Goal: Task Accomplishment & Management: Manage account settings

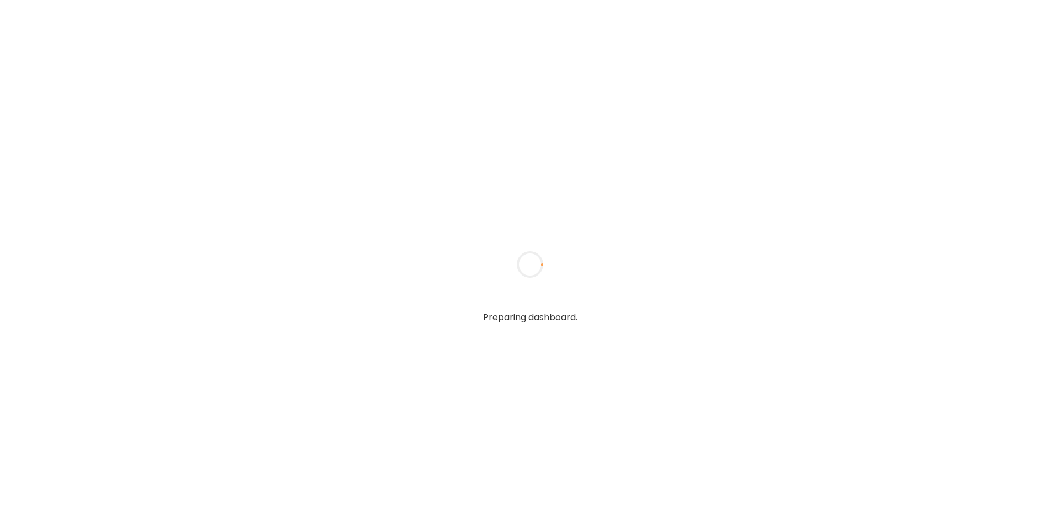
type input "**********"
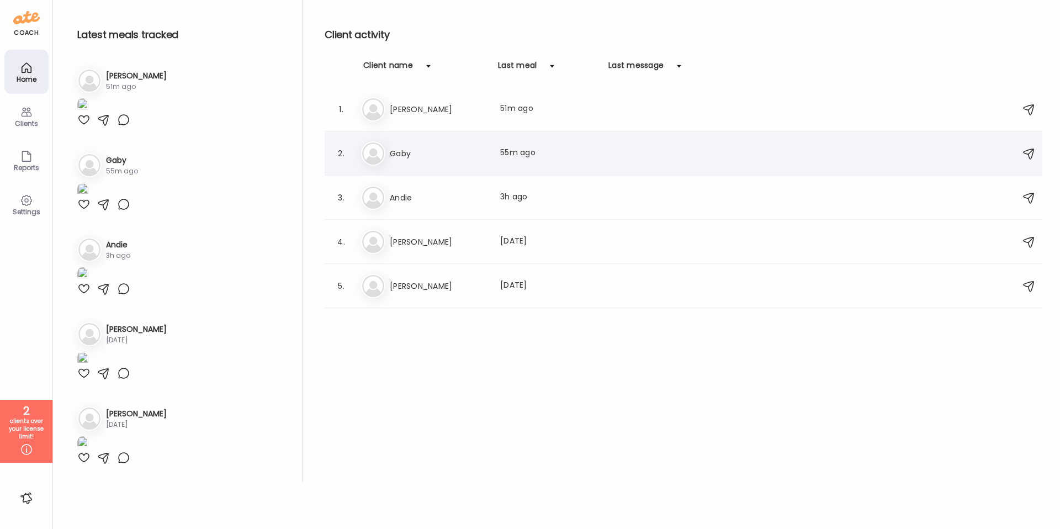
click at [393, 152] on h3 "Gaby" at bounding box center [438, 153] width 97 height 13
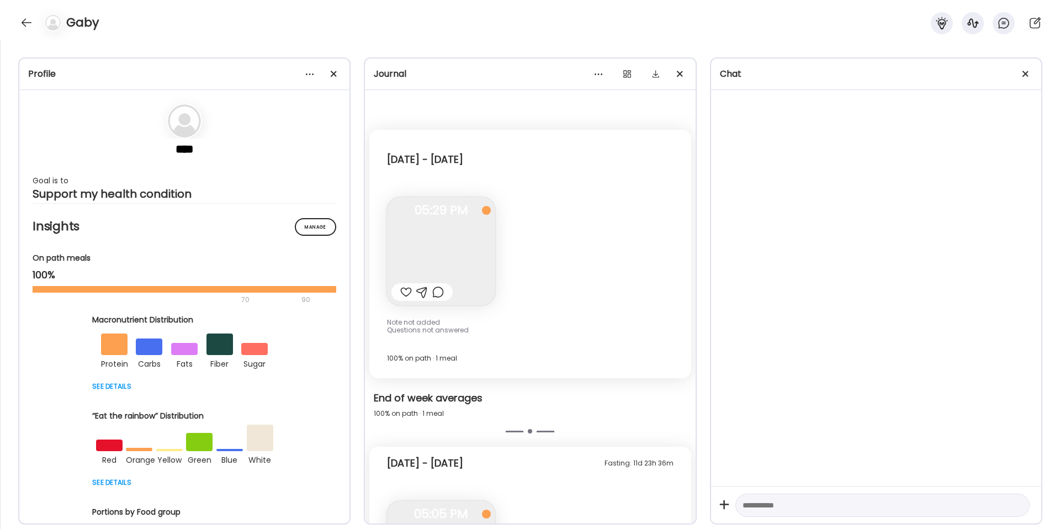
scroll to position [977, 0]
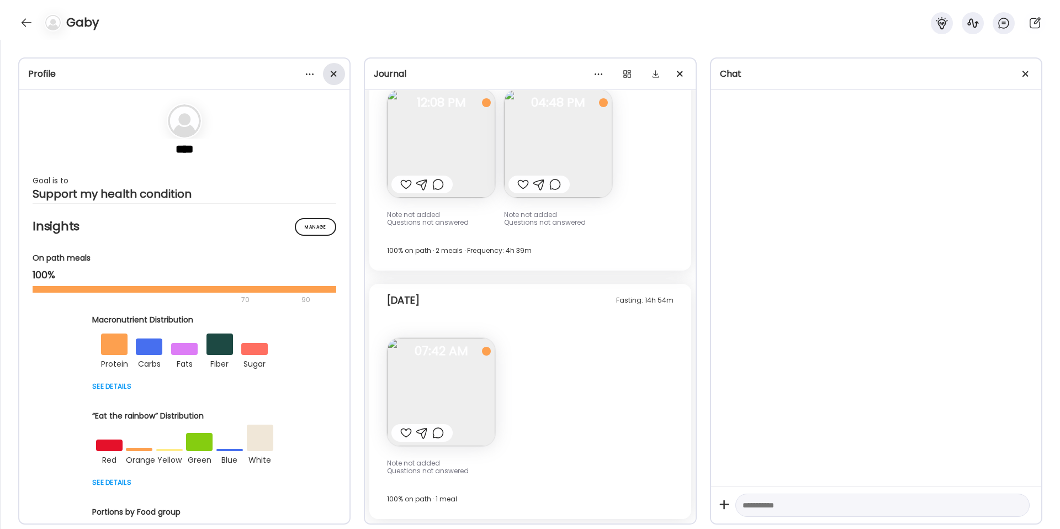
click at [335, 75] on span at bounding box center [334, 74] width 6 height 6
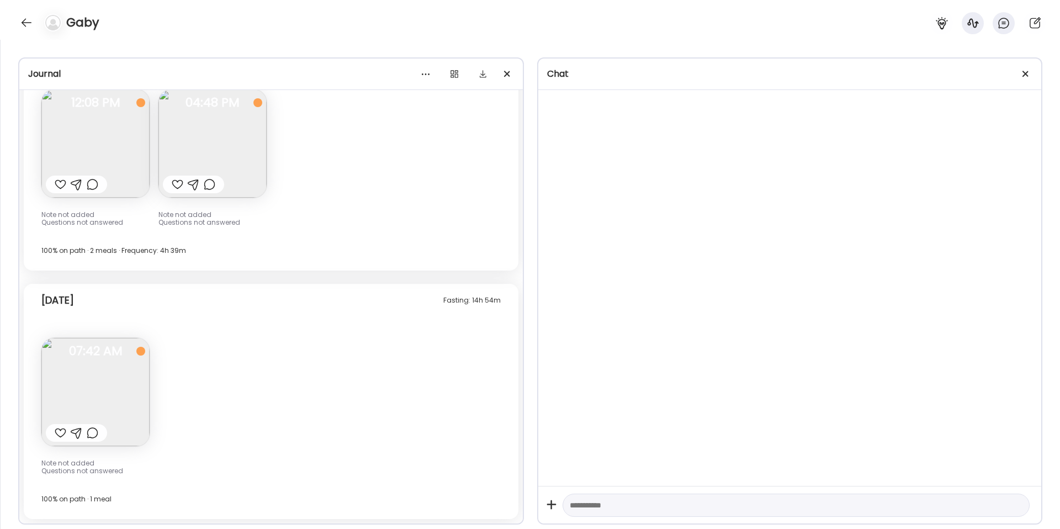
click at [332, 311] on div "Fasting: 14h 54m [DATE]" at bounding box center [271, 302] width 460 height 35
click at [57, 390] on img at bounding box center [95, 392] width 108 height 108
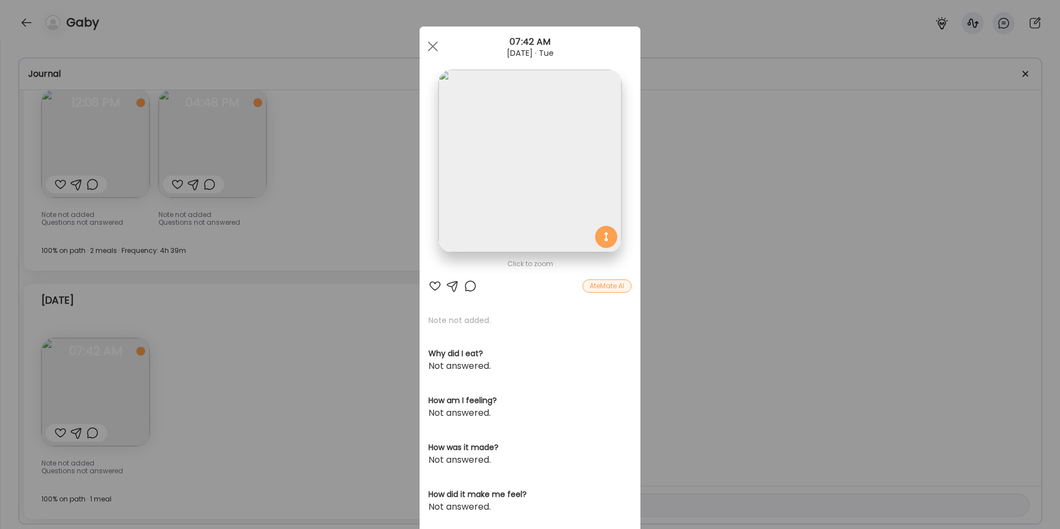
click at [324, 349] on div "Ate Coach Dashboard Wahoo! It’s official Take a moment to set up your Coach Pro…" at bounding box center [530, 264] width 1060 height 529
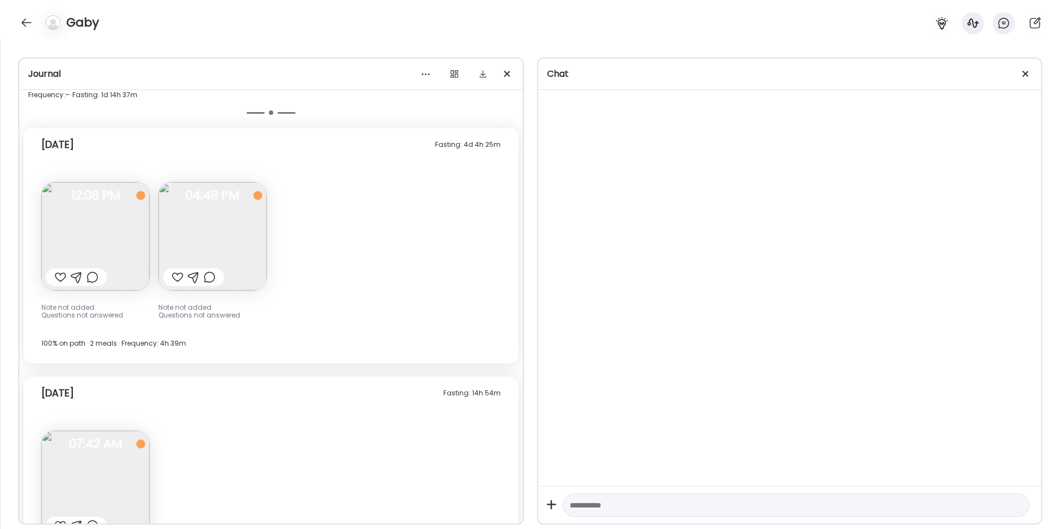
scroll to position [885, 0]
click at [1029, 75] on div at bounding box center [1026, 74] width 22 height 22
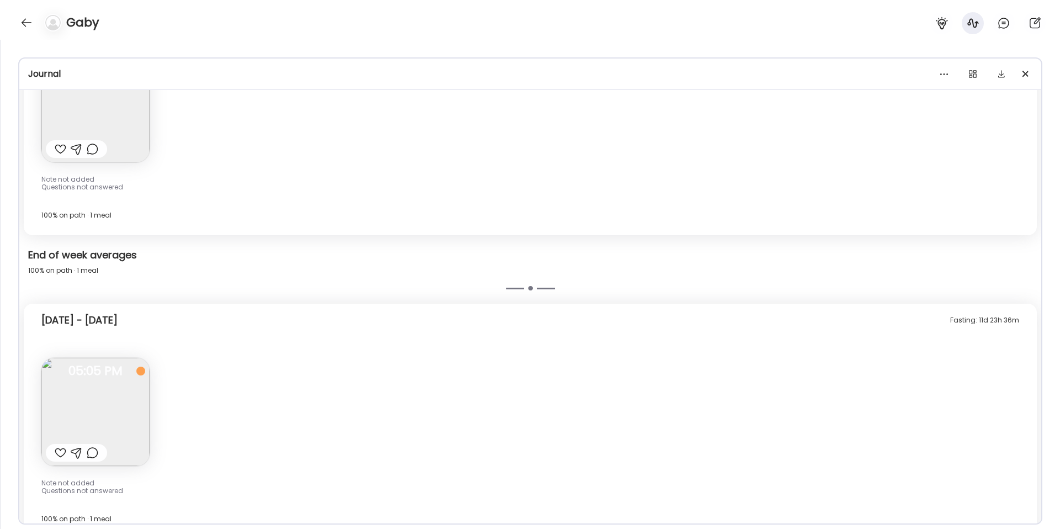
scroll to position [0, 0]
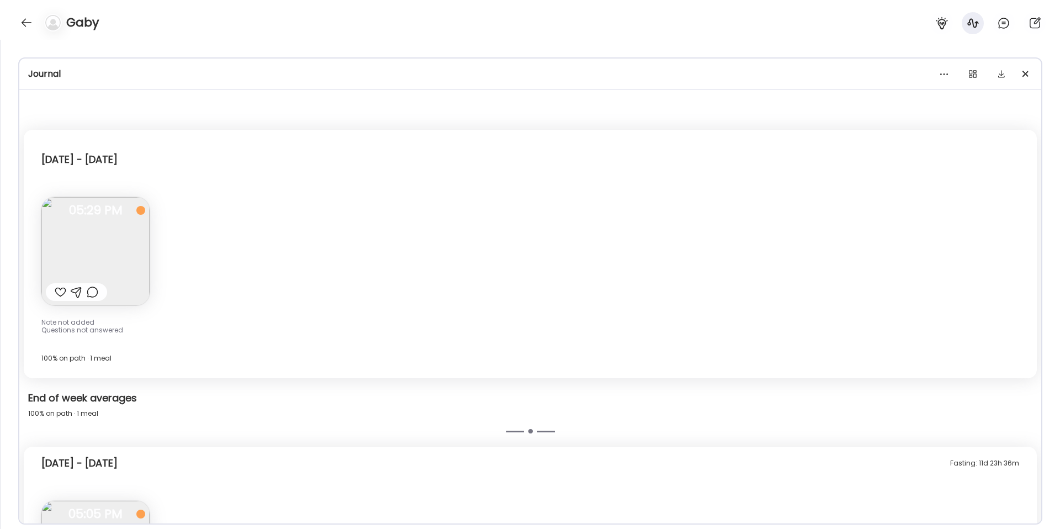
click at [114, 287] on img at bounding box center [95, 251] width 108 height 108
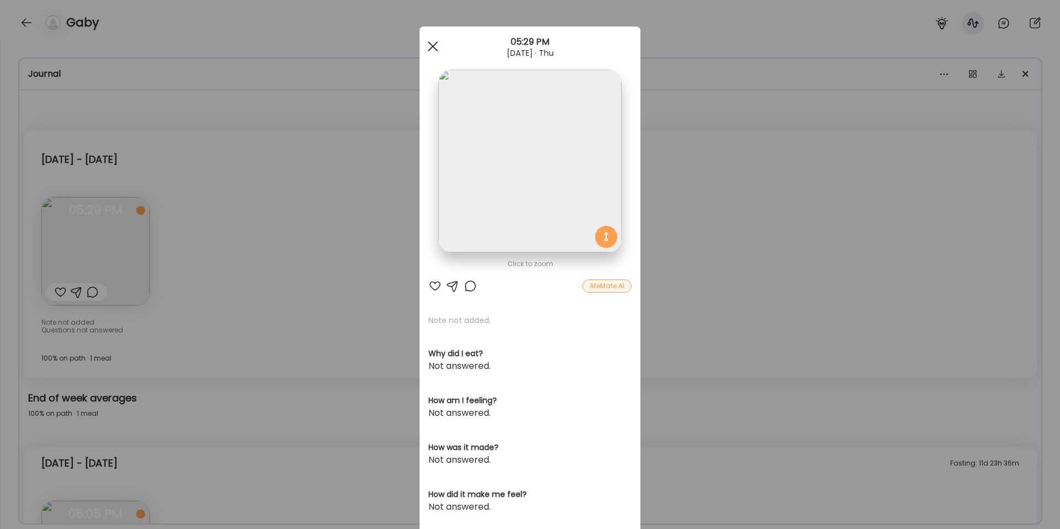
click at [435, 49] on span at bounding box center [433, 46] width 10 height 10
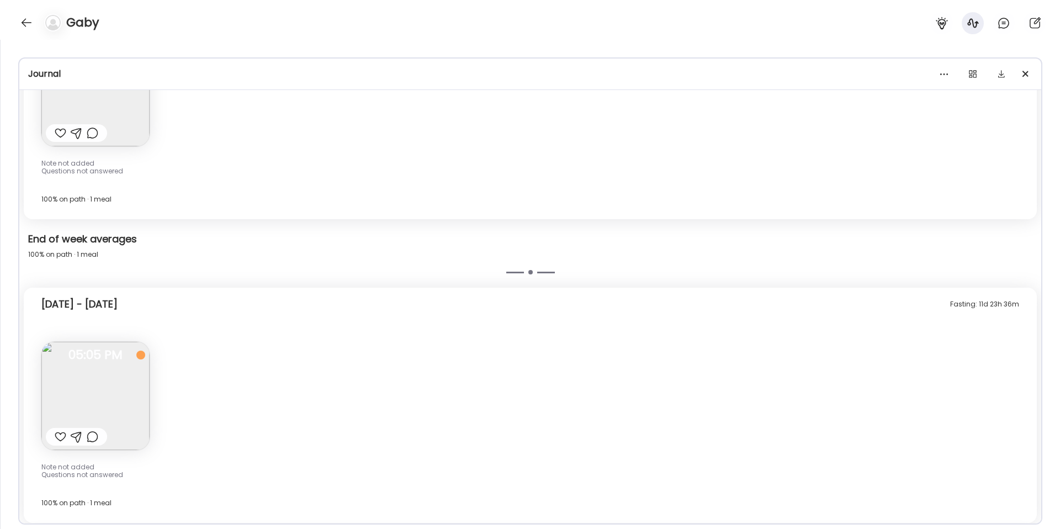
scroll to position [286, 0]
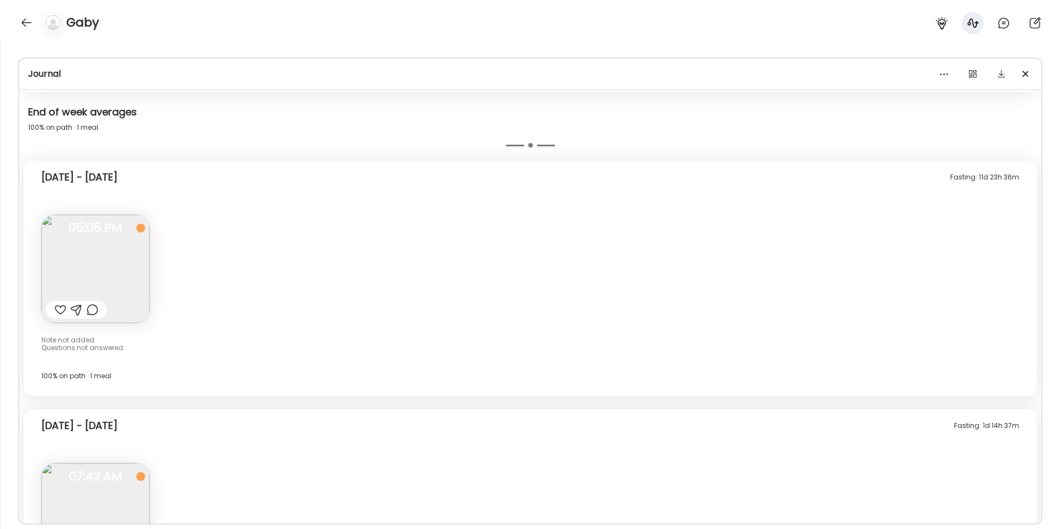
click at [123, 272] on img at bounding box center [95, 269] width 108 height 108
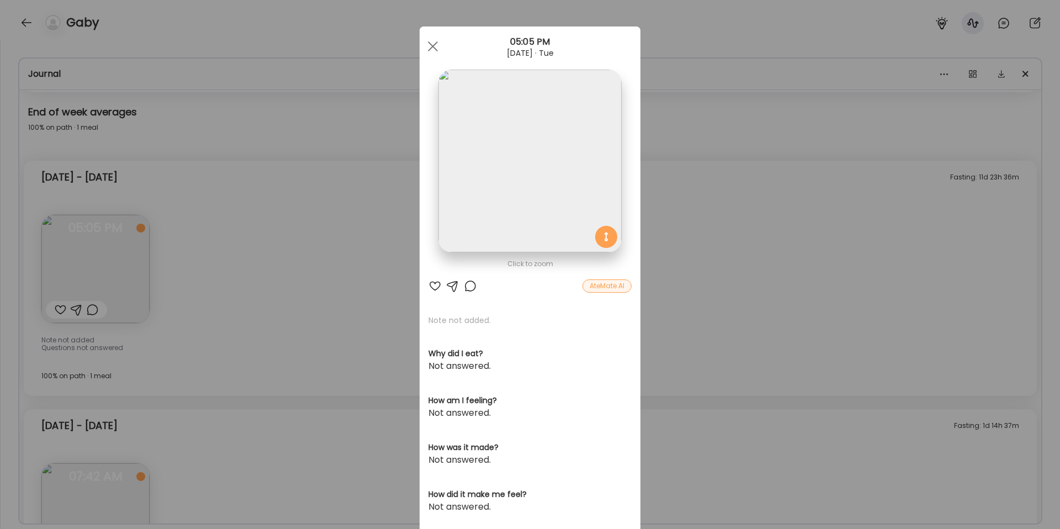
click at [663, 249] on div "Ate Coach Dashboard Wahoo! It’s official Take a moment to set up your Coach Pro…" at bounding box center [530, 264] width 1060 height 529
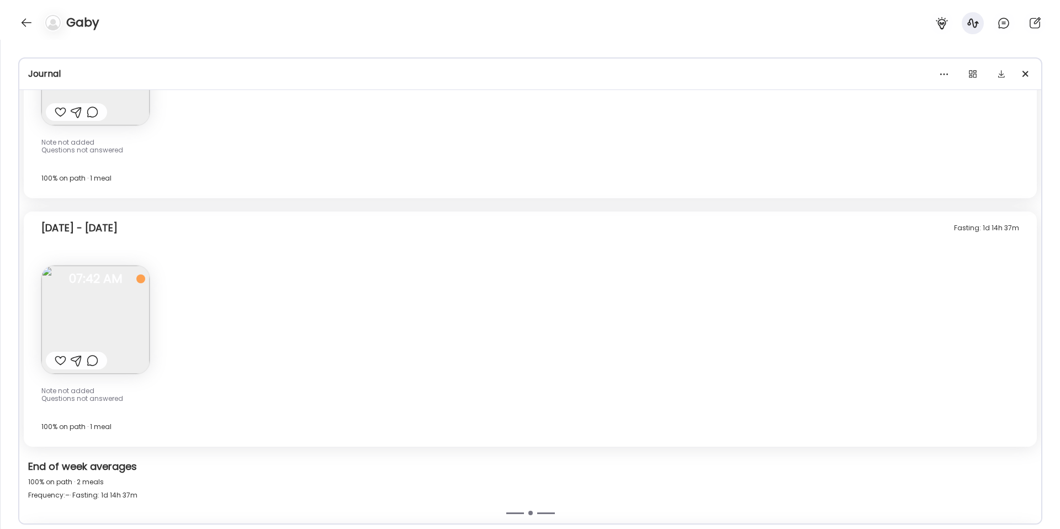
scroll to position [485, 0]
click at [113, 340] on img at bounding box center [95, 319] width 108 height 108
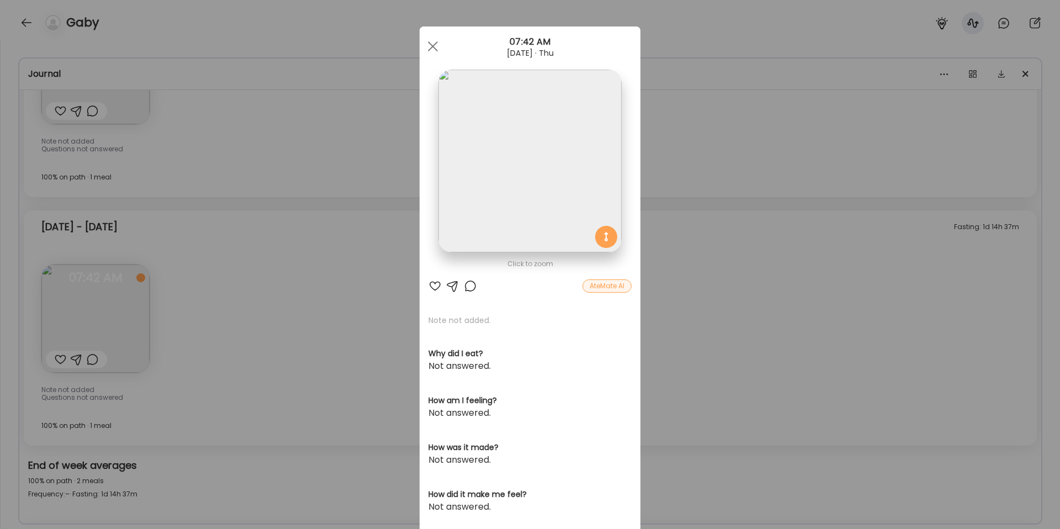
click at [683, 326] on div "Ate Coach Dashboard Wahoo! It’s official Take a moment to set up your Coach Pro…" at bounding box center [530, 264] width 1060 height 529
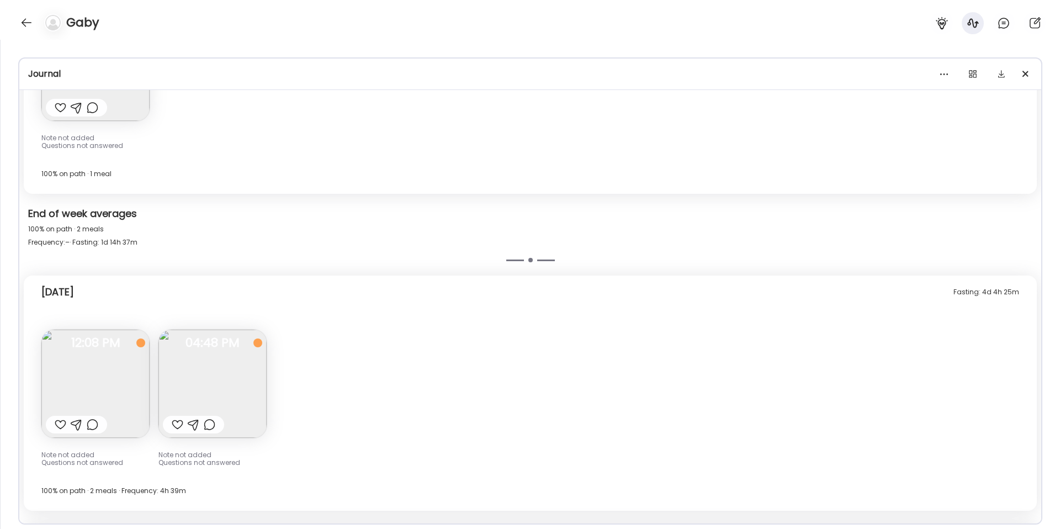
scroll to position [737, 0]
click at [116, 355] on img at bounding box center [95, 383] width 108 height 108
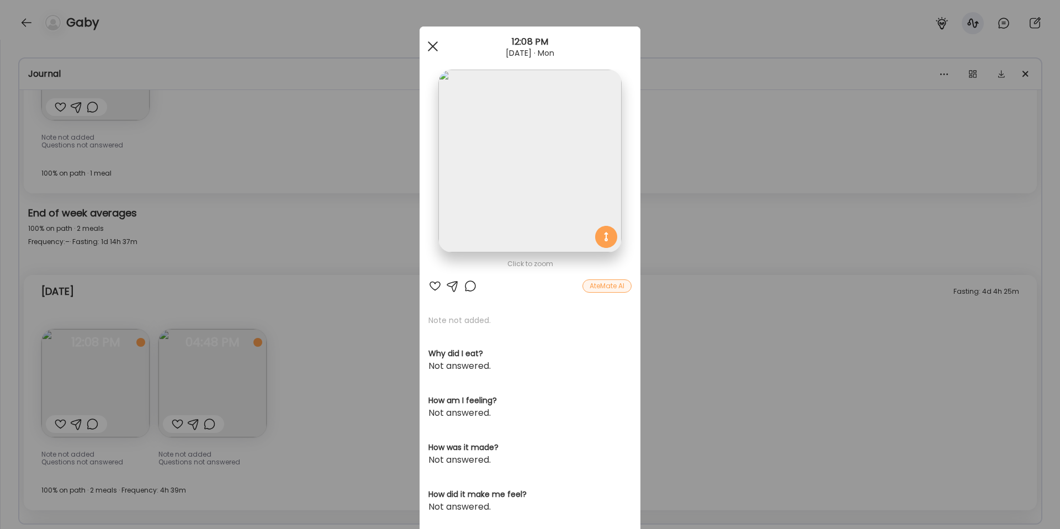
click at [430, 45] on div at bounding box center [433, 46] width 22 height 22
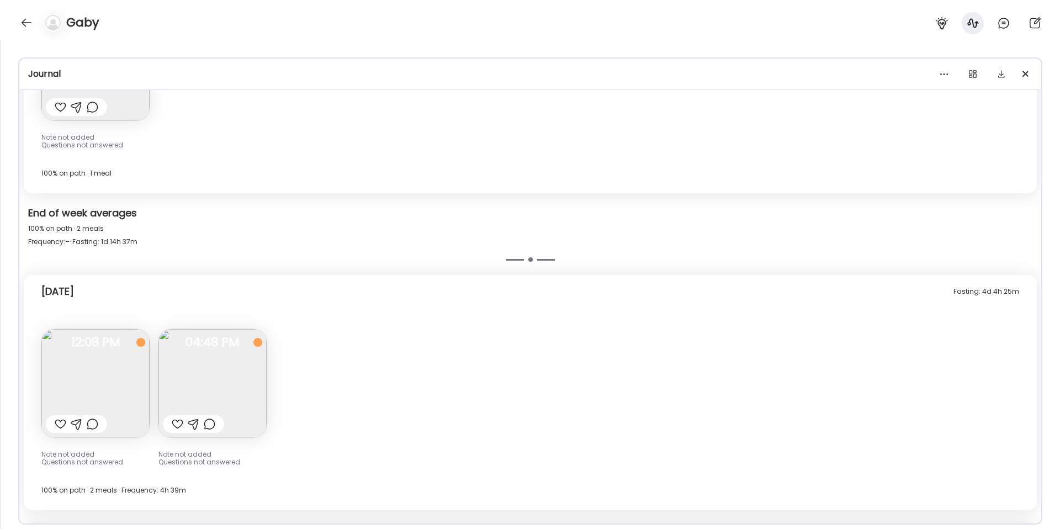
click at [213, 374] on img at bounding box center [213, 383] width 108 height 108
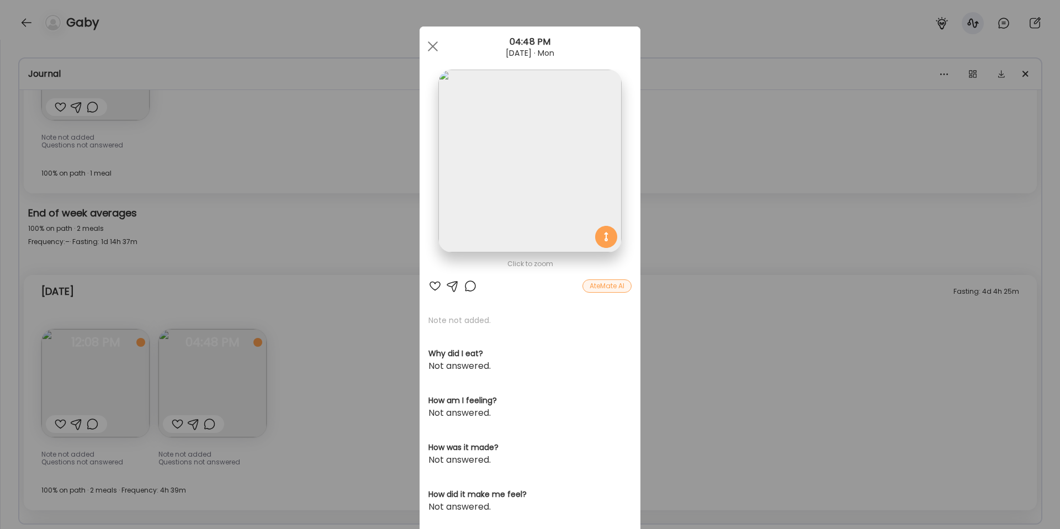
click at [283, 366] on div "Ate Coach Dashboard Wahoo! It’s official Take a moment to set up your Coach Pro…" at bounding box center [530, 264] width 1060 height 529
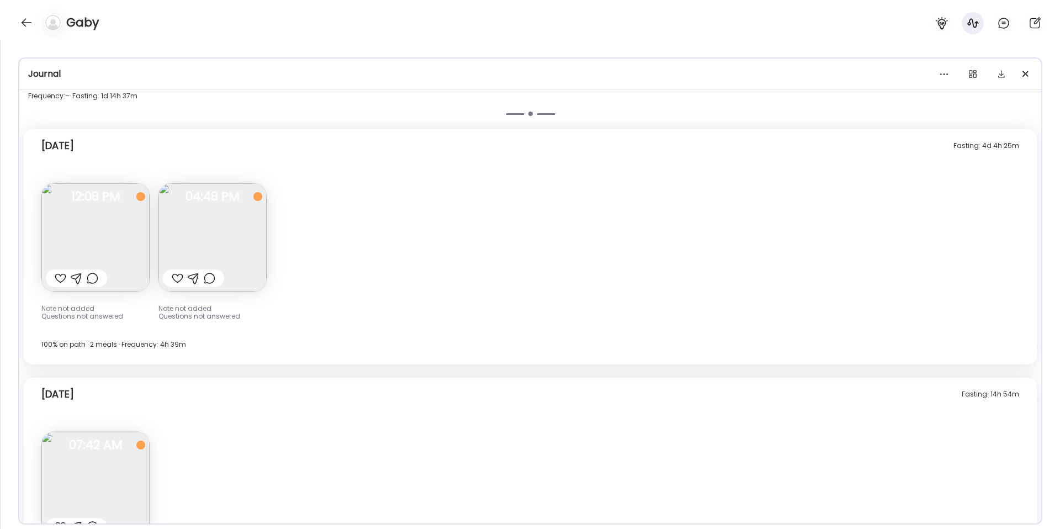
scroll to position [977, 0]
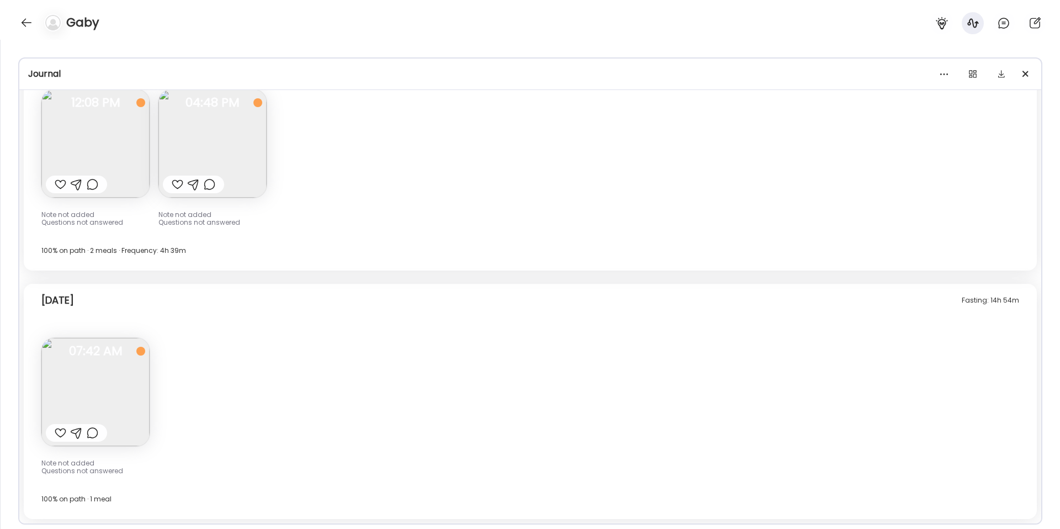
click at [113, 402] on img at bounding box center [95, 392] width 108 height 108
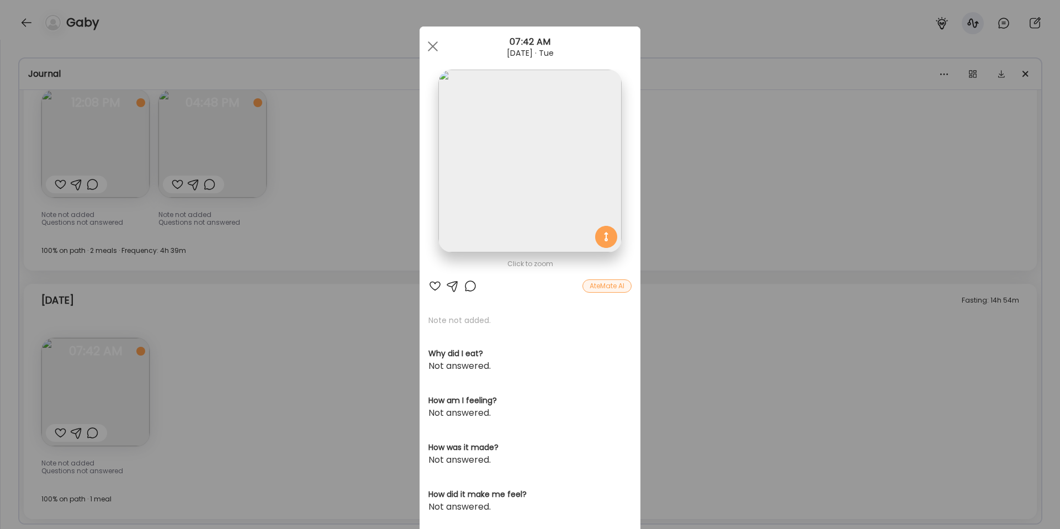
click at [289, 396] on div "Ate Coach Dashboard Wahoo! It’s official Take a moment to set up your Coach Pro…" at bounding box center [530, 264] width 1060 height 529
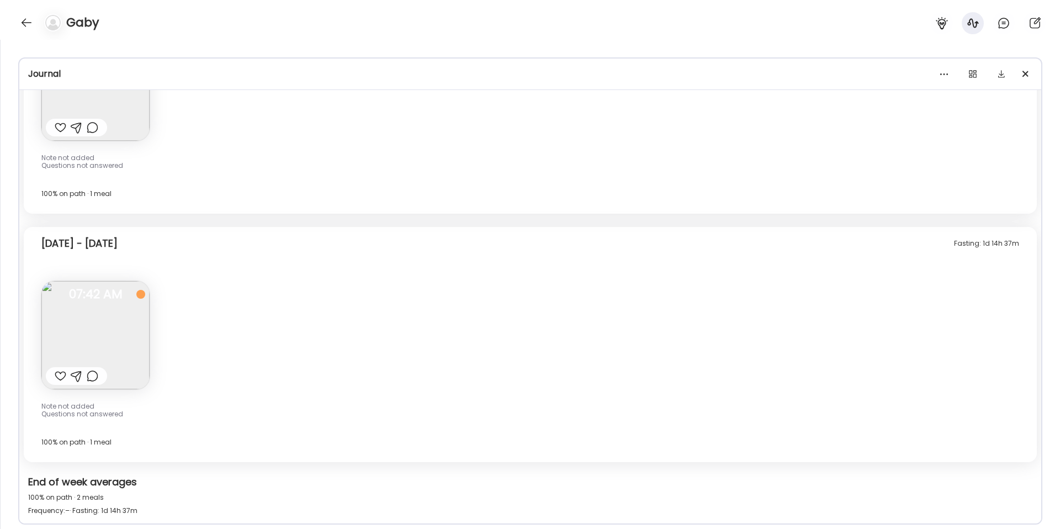
scroll to position [468, 0]
click at [107, 324] on img at bounding box center [95, 336] width 108 height 108
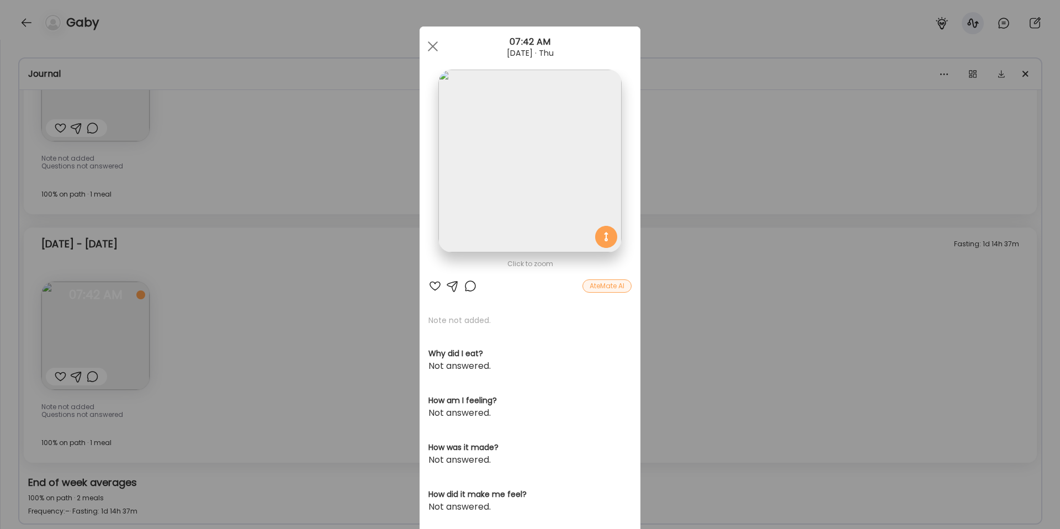
click at [736, 260] on div "Ate Coach Dashboard Wahoo! It’s official Take a moment to set up your Coach Pro…" at bounding box center [530, 264] width 1060 height 529
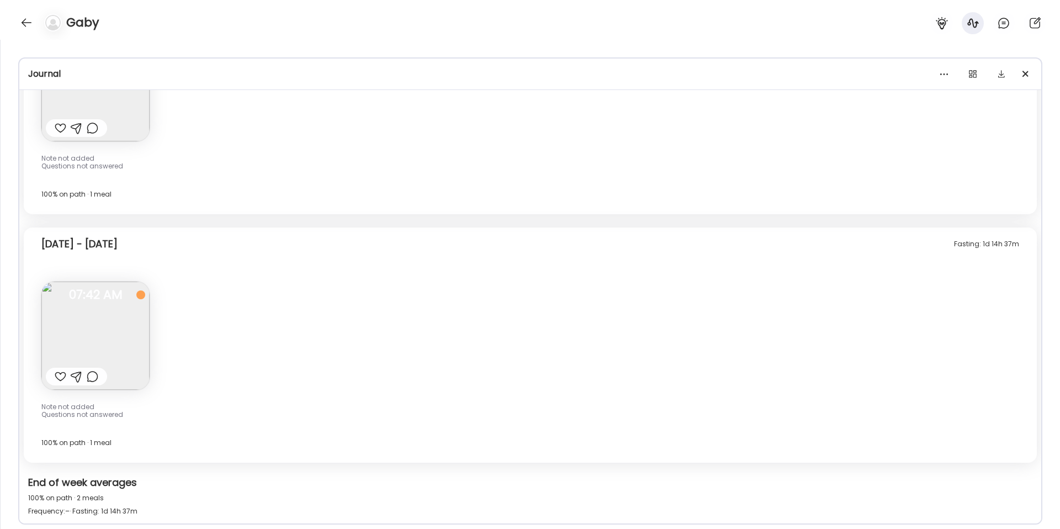
scroll to position [929, 0]
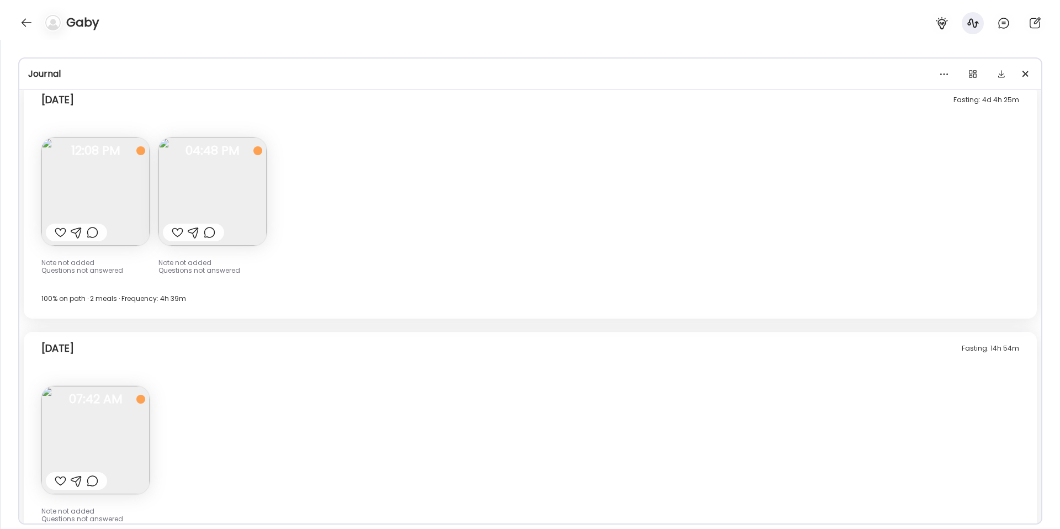
click at [104, 432] on img at bounding box center [95, 440] width 108 height 108
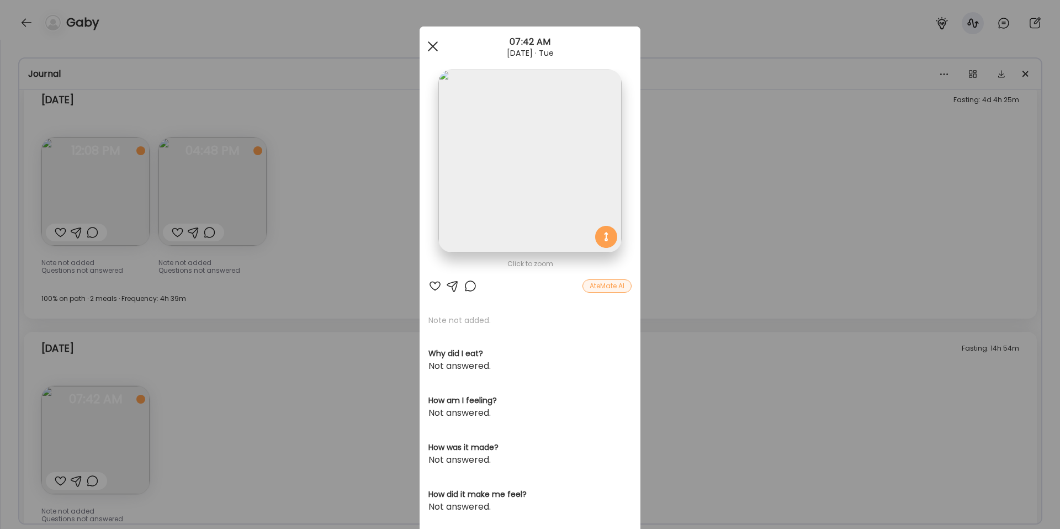
click at [434, 43] on div at bounding box center [433, 46] width 22 height 22
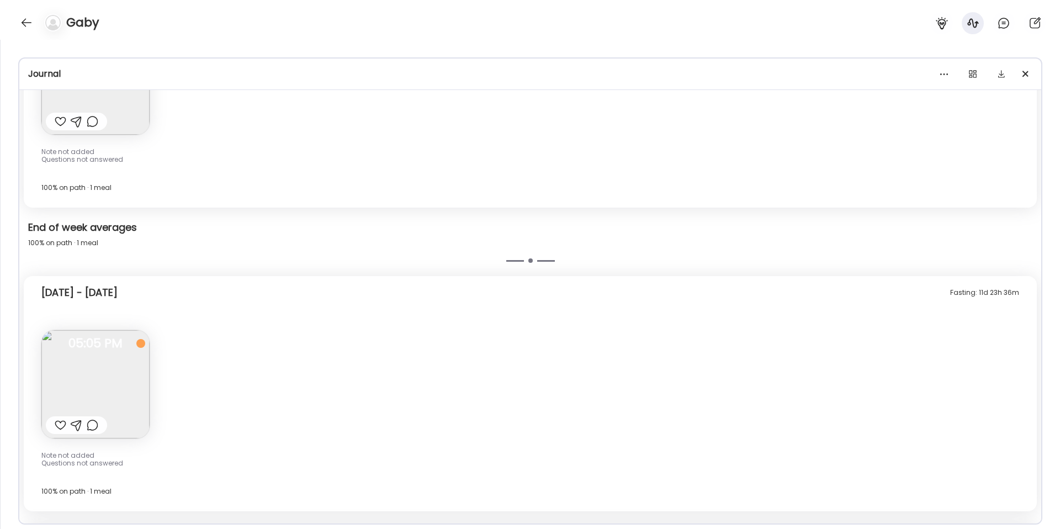
scroll to position [173, 0]
click at [132, 354] on img at bounding box center [95, 382] width 108 height 108
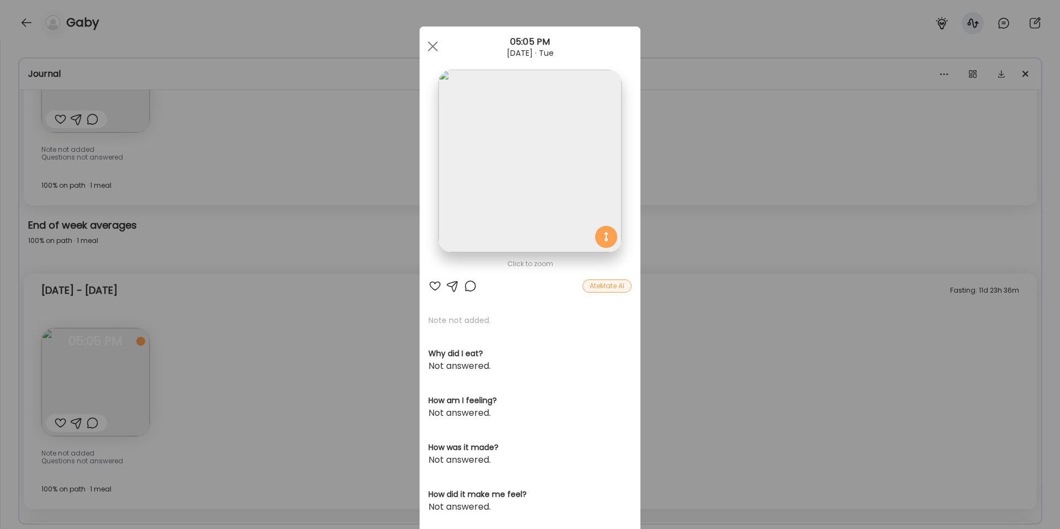
click at [682, 369] on div "Ate Coach Dashboard Wahoo! It’s official Take a moment to set up your Coach Pro…" at bounding box center [530, 264] width 1060 height 529
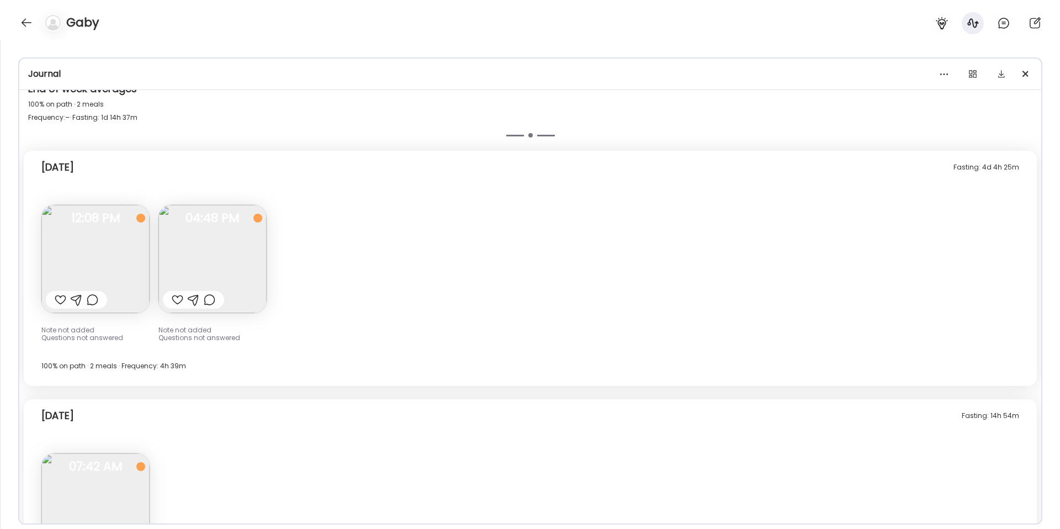
scroll to position [861, 0]
click at [108, 267] on img at bounding box center [95, 259] width 108 height 108
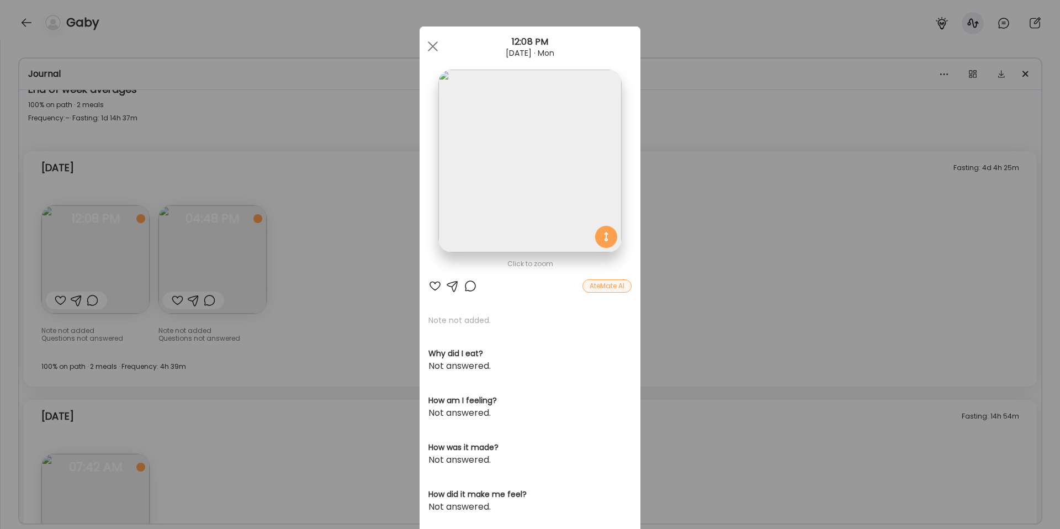
click at [324, 271] on div "Ate Coach Dashboard Wahoo! It’s official Take a moment to set up your Coach Pro…" at bounding box center [530, 264] width 1060 height 529
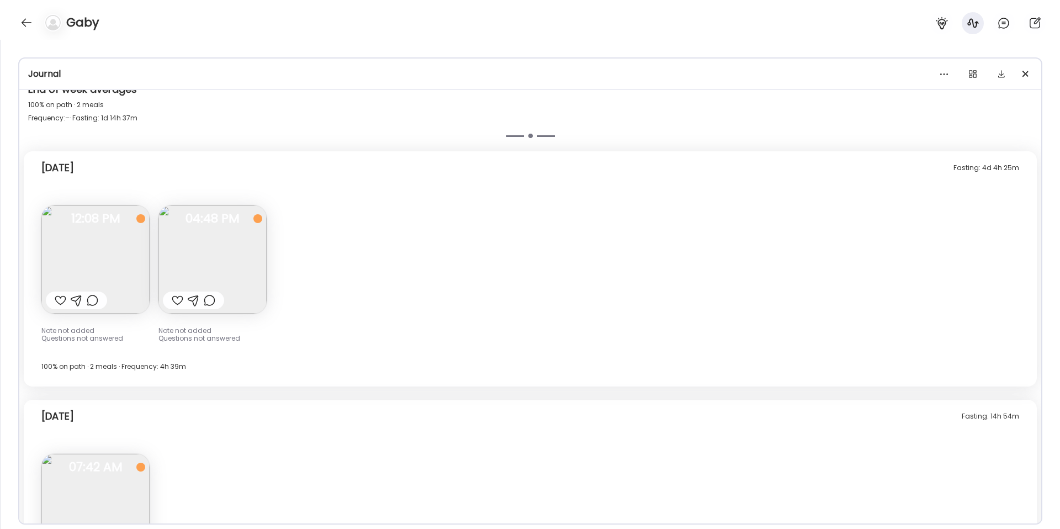
click at [115, 275] on img at bounding box center [95, 259] width 108 height 108
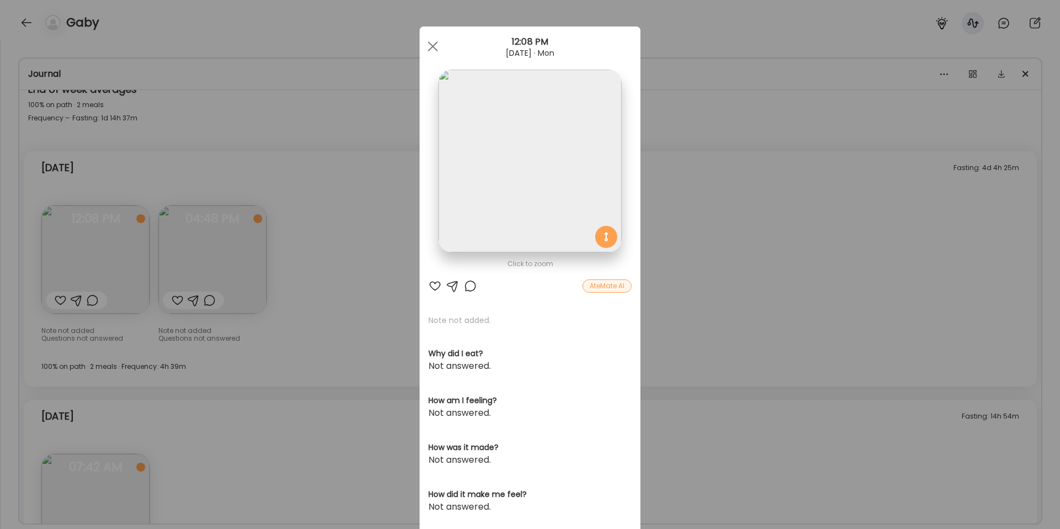
click at [392, 329] on div "Ate Coach Dashboard Wahoo! It’s official Take a moment to set up your Coach Pro…" at bounding box center [530, 264] width 1060 height 529
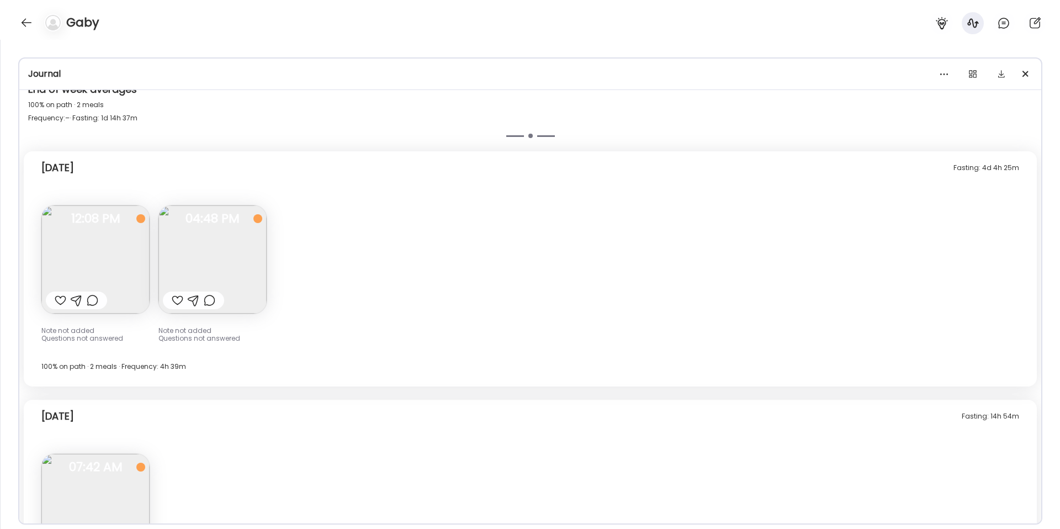
click at [236, 281] on img at bounding box center [213, 259] width 108 height 108
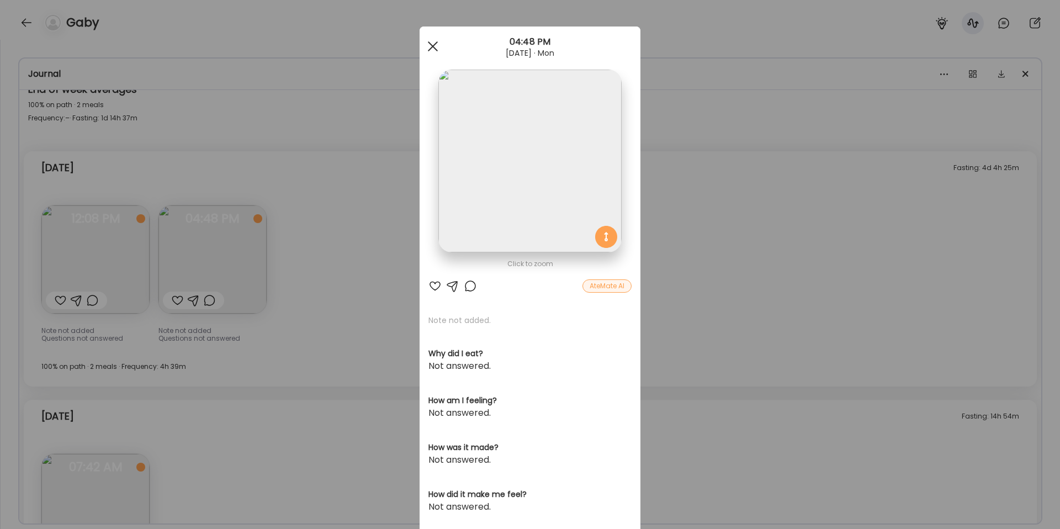
click at [430, 39] on div at bounding box center [433, 46] width 22 height 22
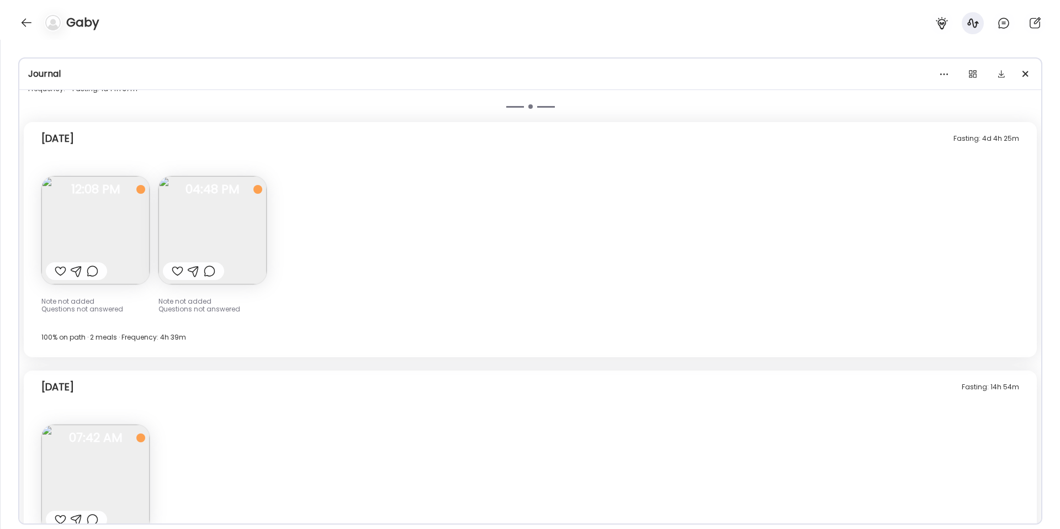
scroll to position [977, 0]
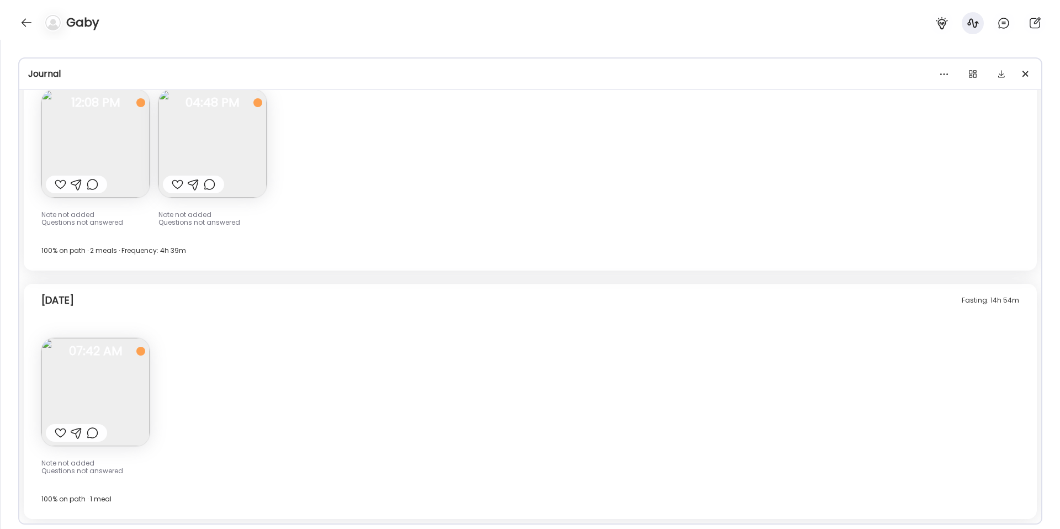
click at [125, 355] on span "07:42 AM" at bounding box center [95, 351] width 108 height 10
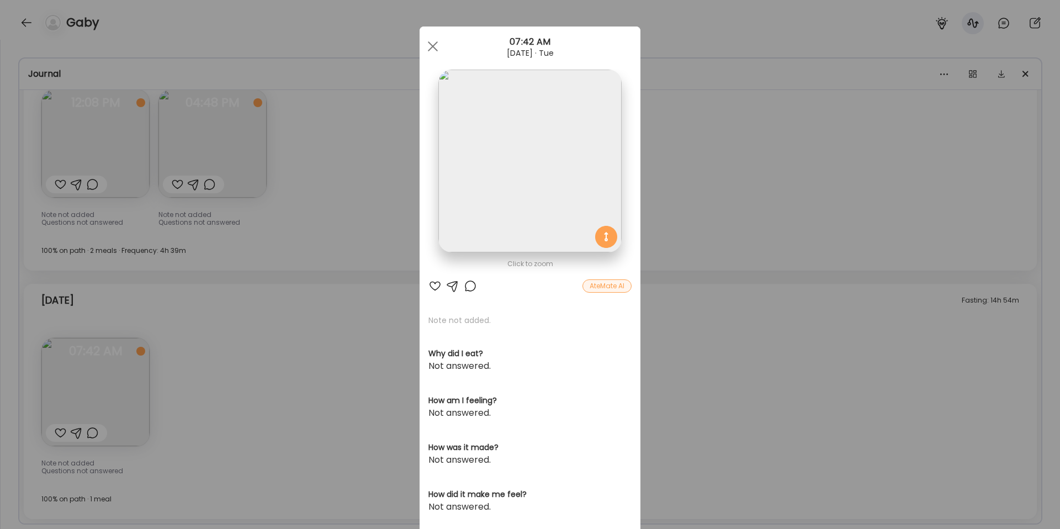
click at [208, 375] on div "Ate Coach Dashboard Wahoo! It’s official Take a moment to set up your Coach Pro…" at bounding box center [530, 264] width 1060 height 529
